Goal: Navigation & Orientation: Find specific page/section

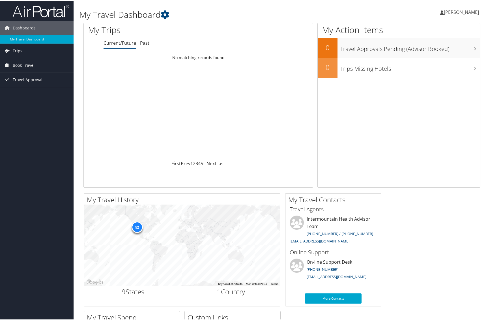
click at [459, 12] on span "[PERSON_NAME]" at bounding box center [461, 11] width 35 height 6
click at [441, 50] on link "View Travel Profile" at bounding box center [446, 51] width 63 height 10
click at [14, 45] on span "Trips" at bounding box center [18, 50] width 10 height 14
click at [25, 62] on link "Current/Future Trips" at bounding box center [37, 61] width 74 height 8
